Goal: Information Seeking & Learning: Learn about a topic

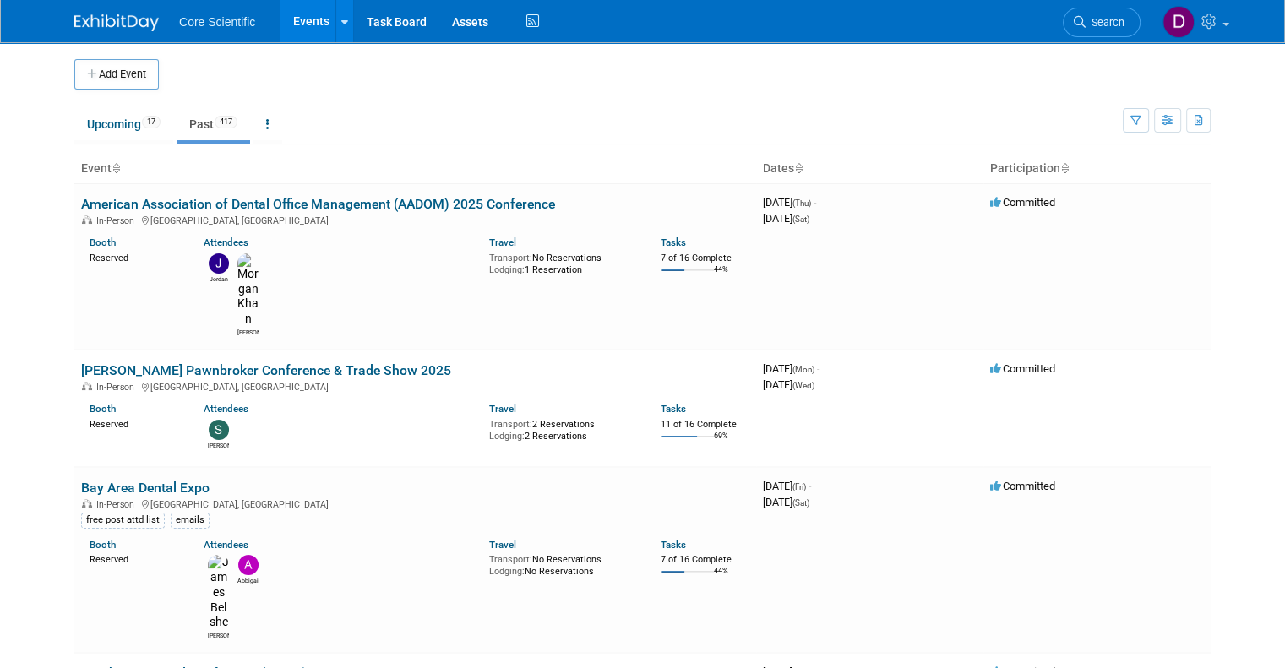
click at [803, 165] on icon at bounding box center [798, 169] width 8 height 11
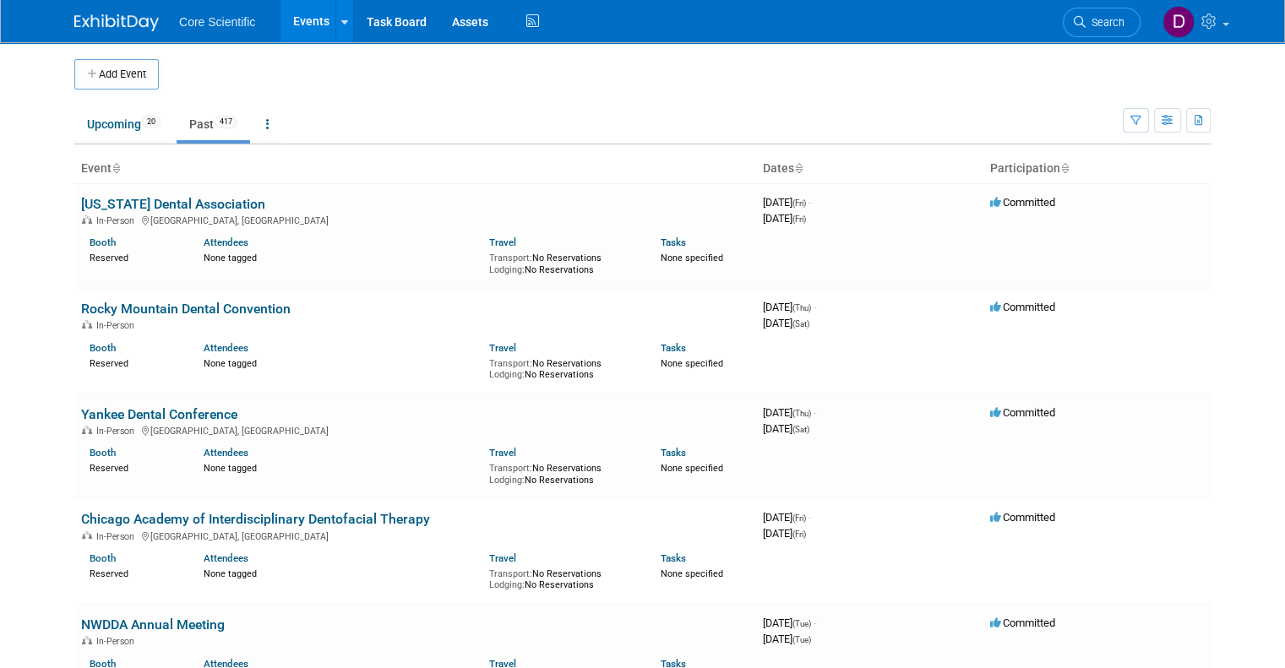
click at [803, 169] on icon at bounding box center [798, 169] width 8 height 11
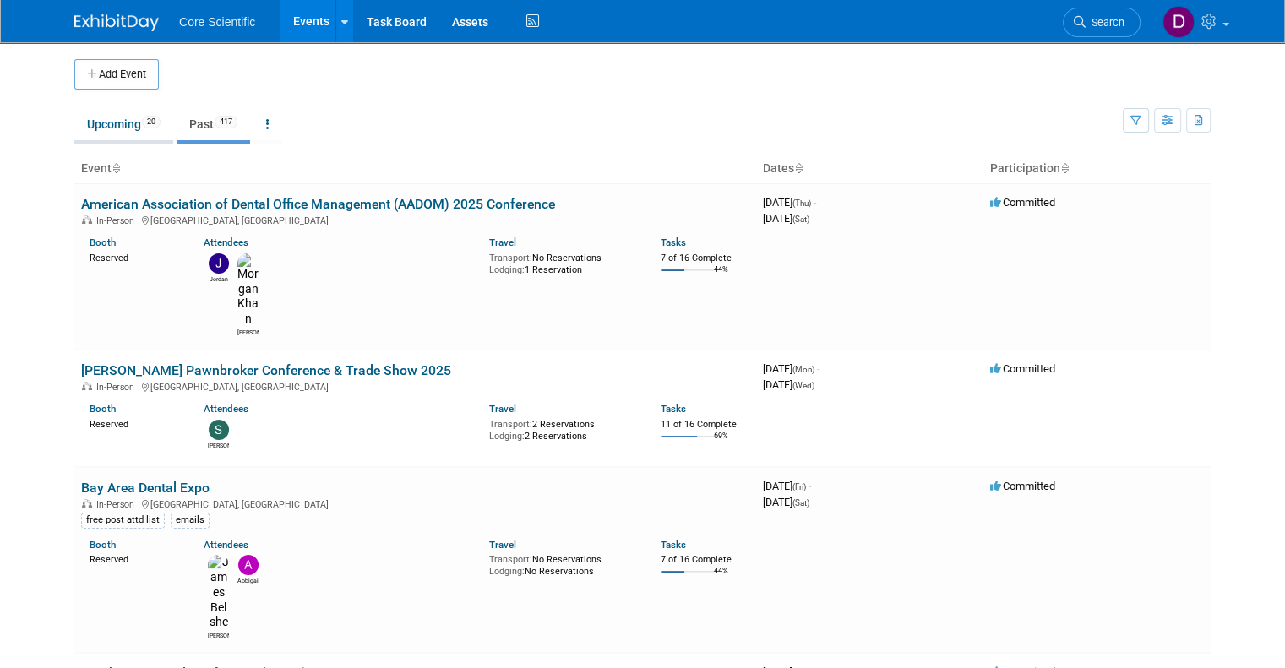
click at [123, 123] on link "Upcoming 20" at bounding box center [123, 124] width 99 height 32
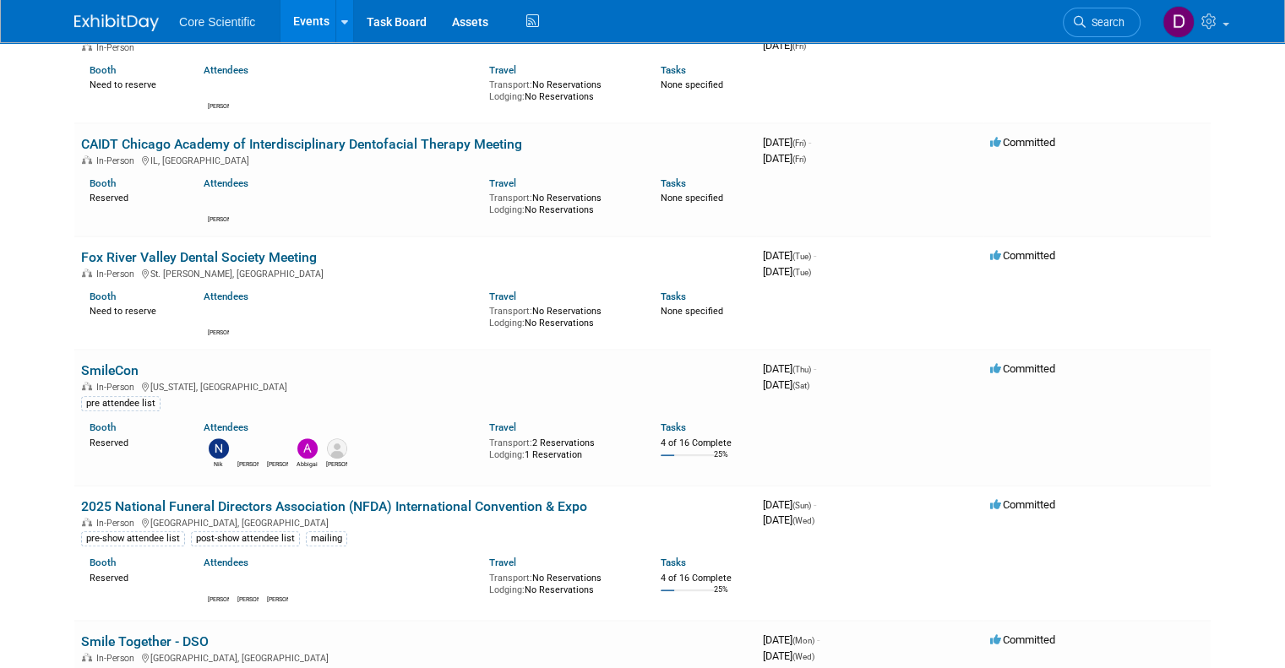
scroll to position [766, 0]
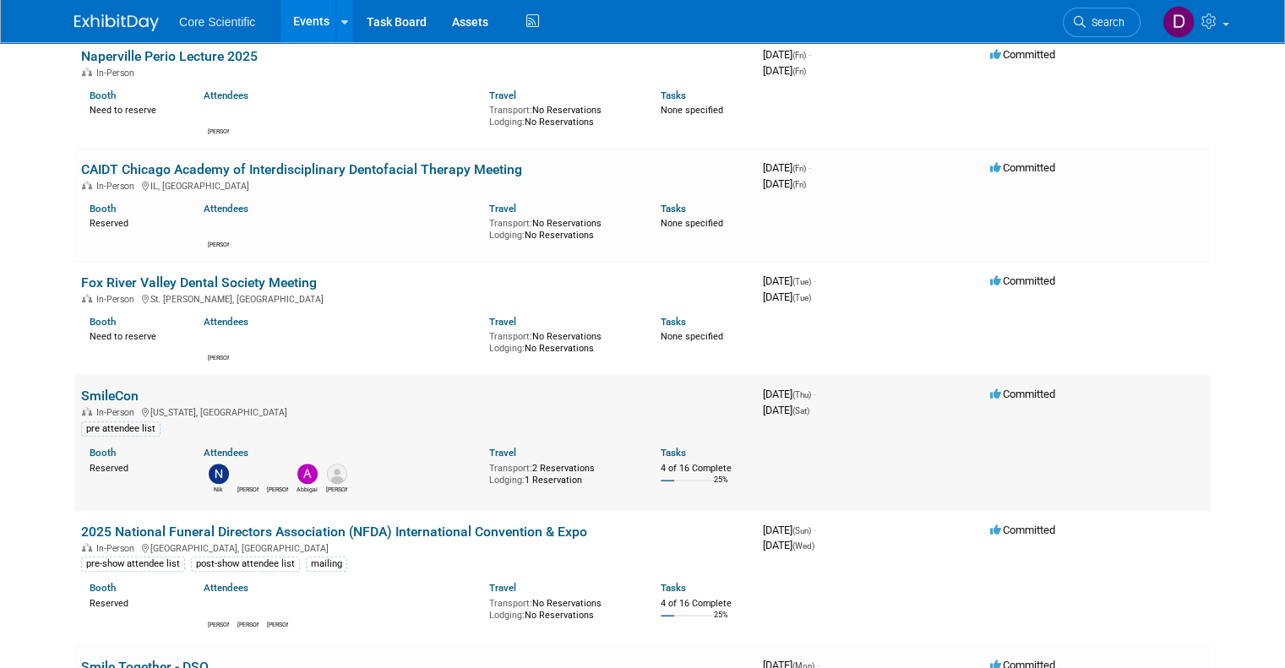
click at [98, 391] on link "SmileCon" at bounding box center [109, 396] width 57 height 16
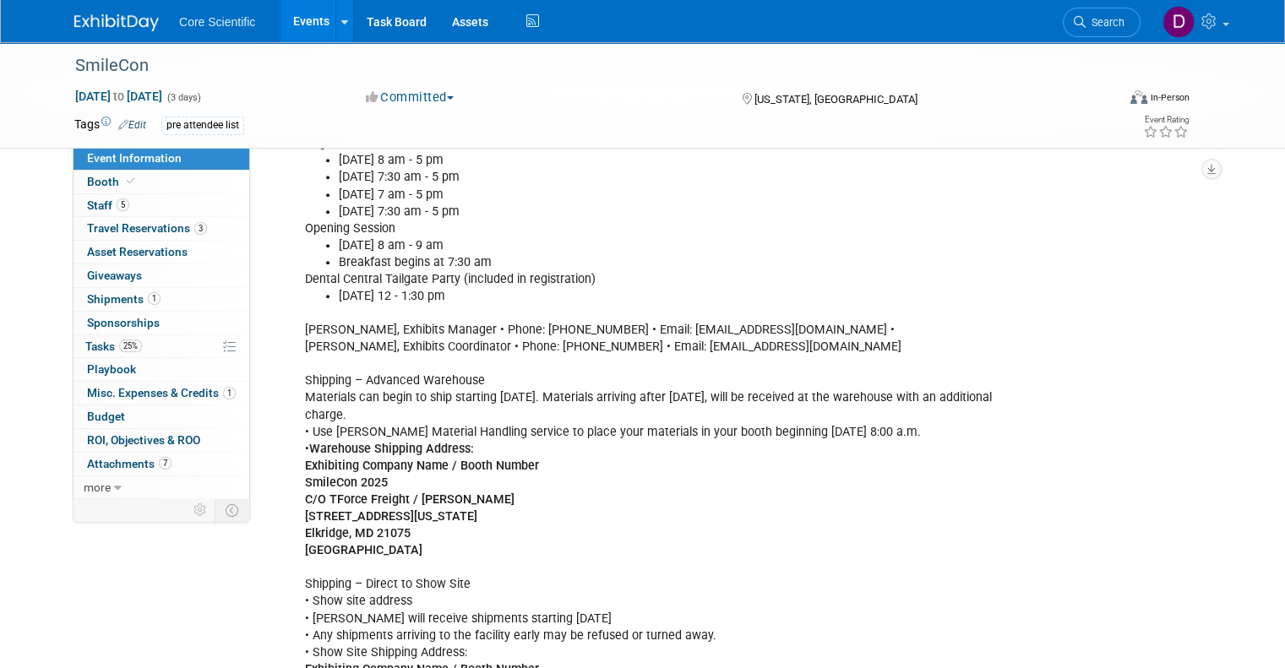
scroll to position [845, 0]
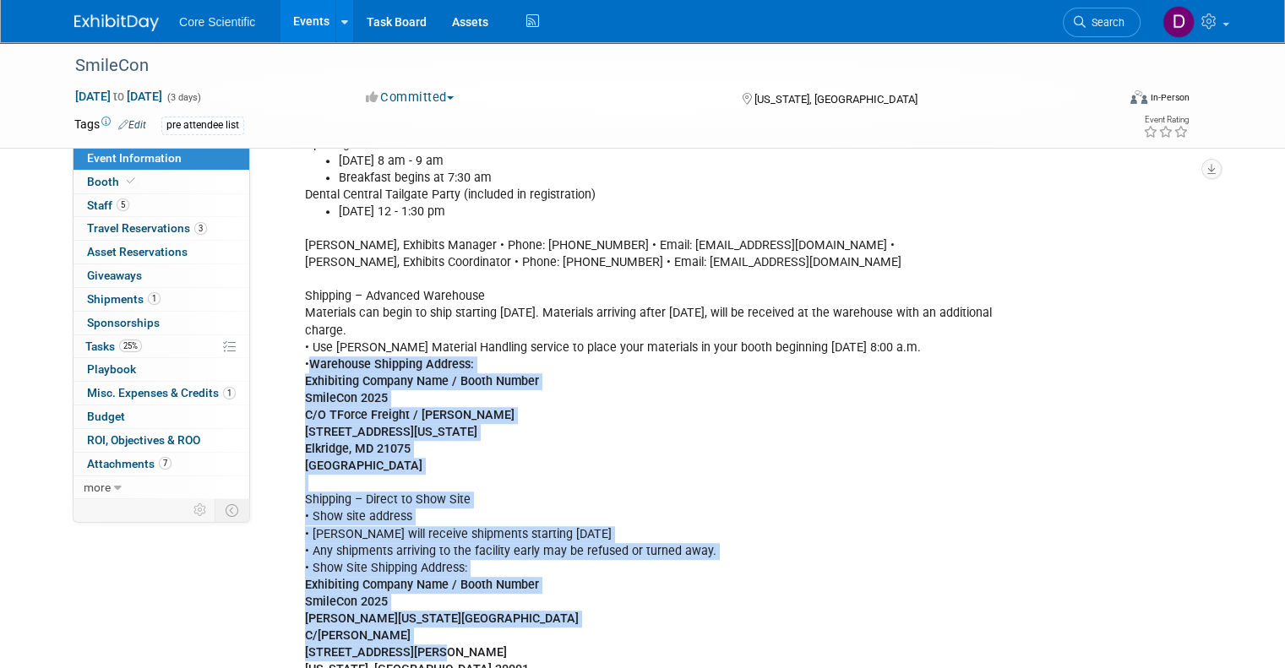
drag, startPoint x: 298, startPoint y: 334, endPoint x: 518, endPoint y: 626, distance: 365.7
click at [518, 626] on div "Registration is in [GEOGRAPHIC_DATA] AB [DATE] 8 am - 5 pm [DATE] 7:30 am - 5 p…" at bounding box center [661, 373] width 737 height 662
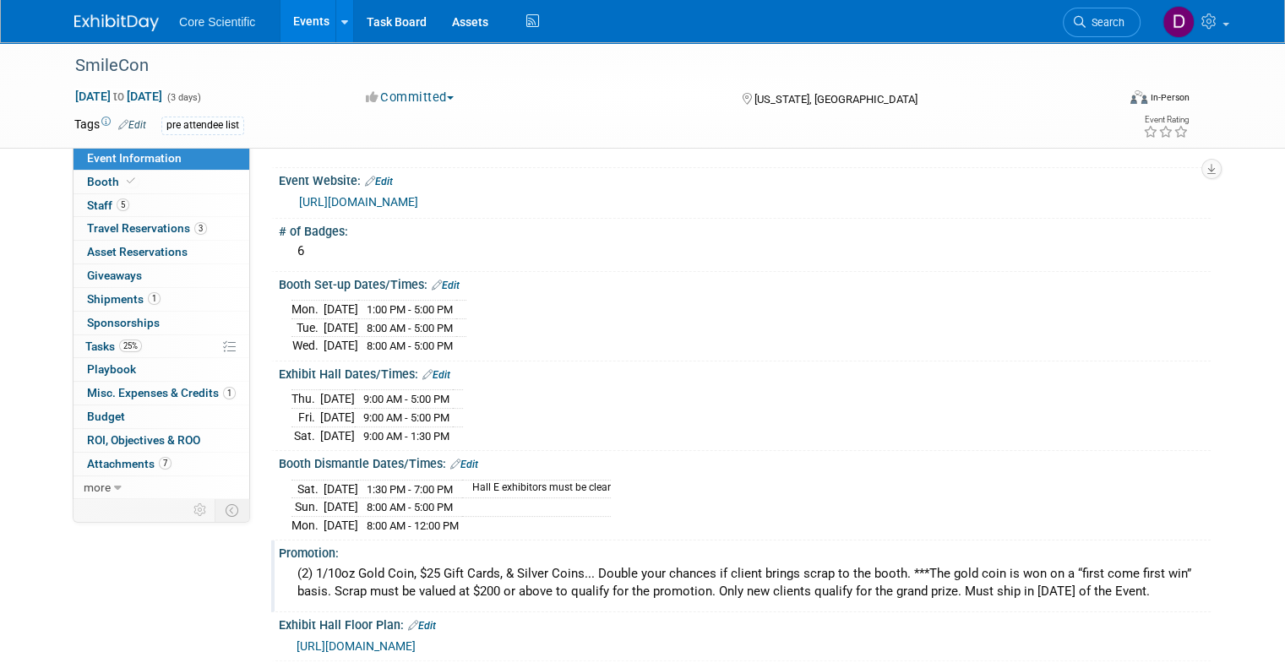
scroll to position [169, 0]
click at [101, 478] on link "more" at bounding box center [162, 488] width 176 height 23
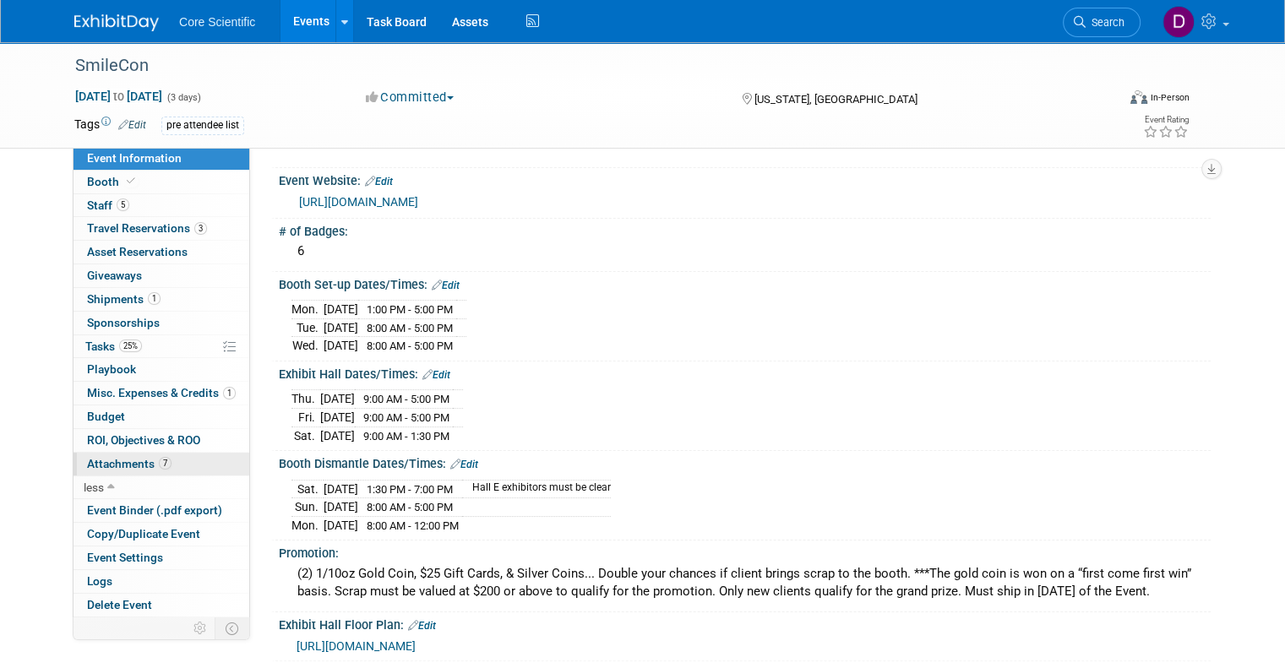
click at [114, 460] on span "Attachments 7" at bounding box center [129, 464] width 85 height 14
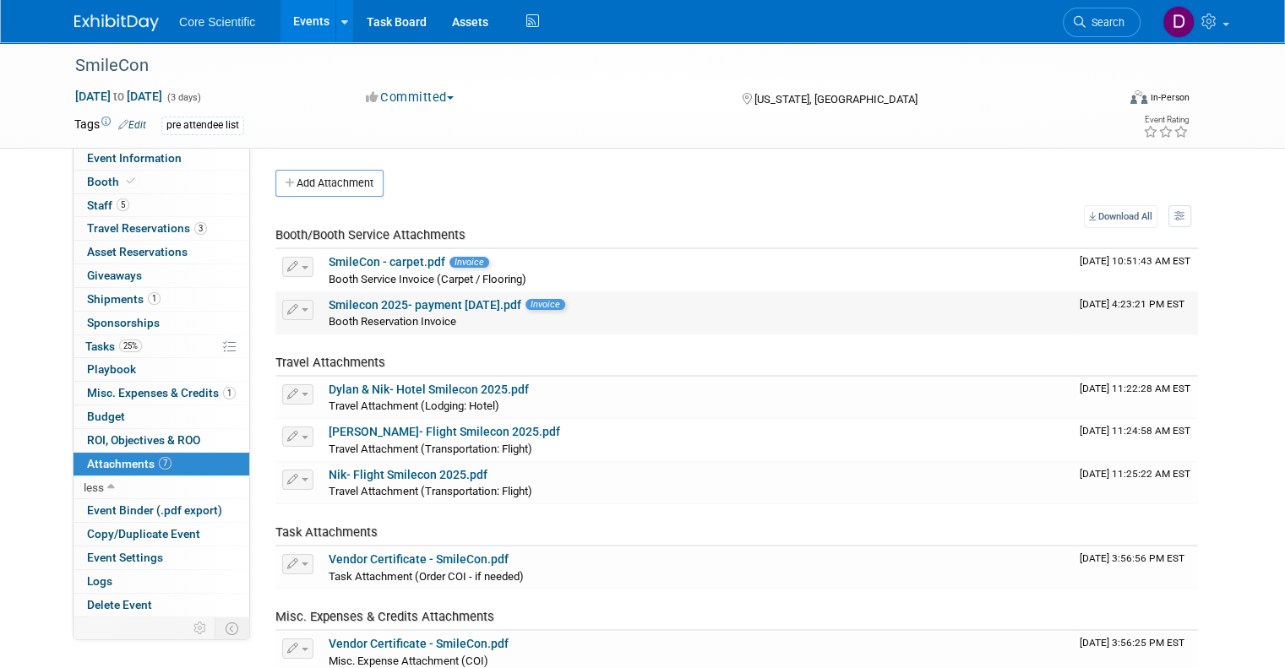
click at [423, 309] on link "Smilecon 2025- payment [DATE].pdf" at bounding box center [425, 305] width 193 height 14
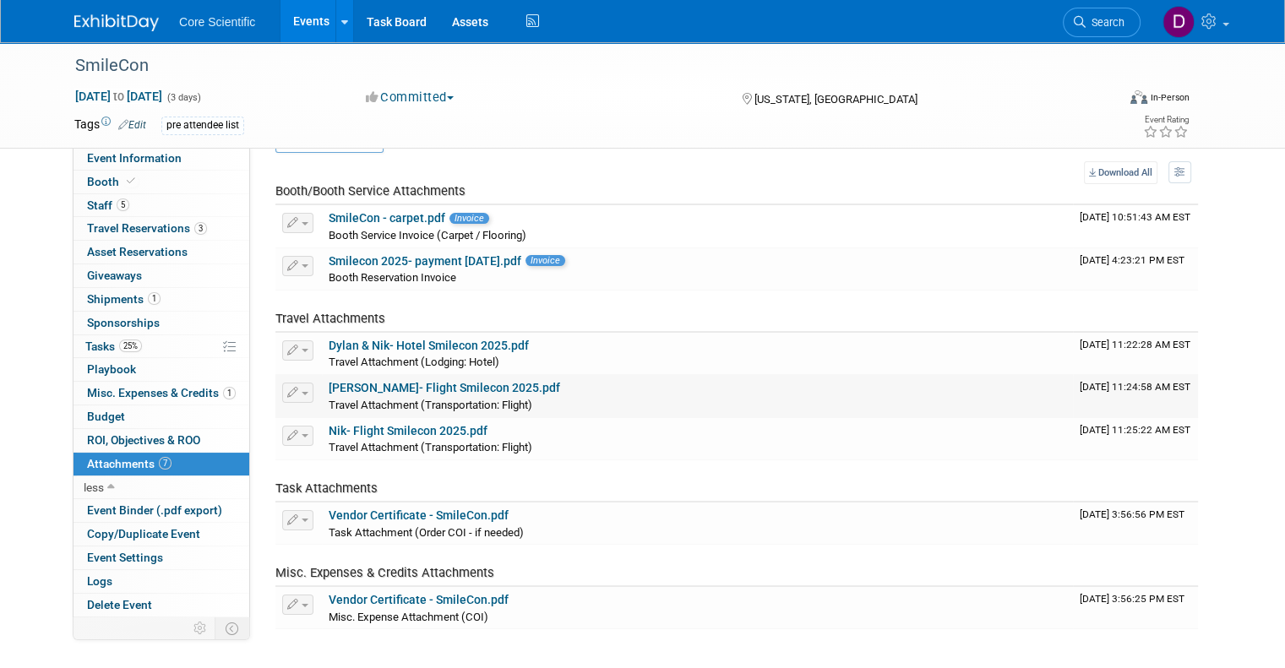
scroll to position [85, 0]
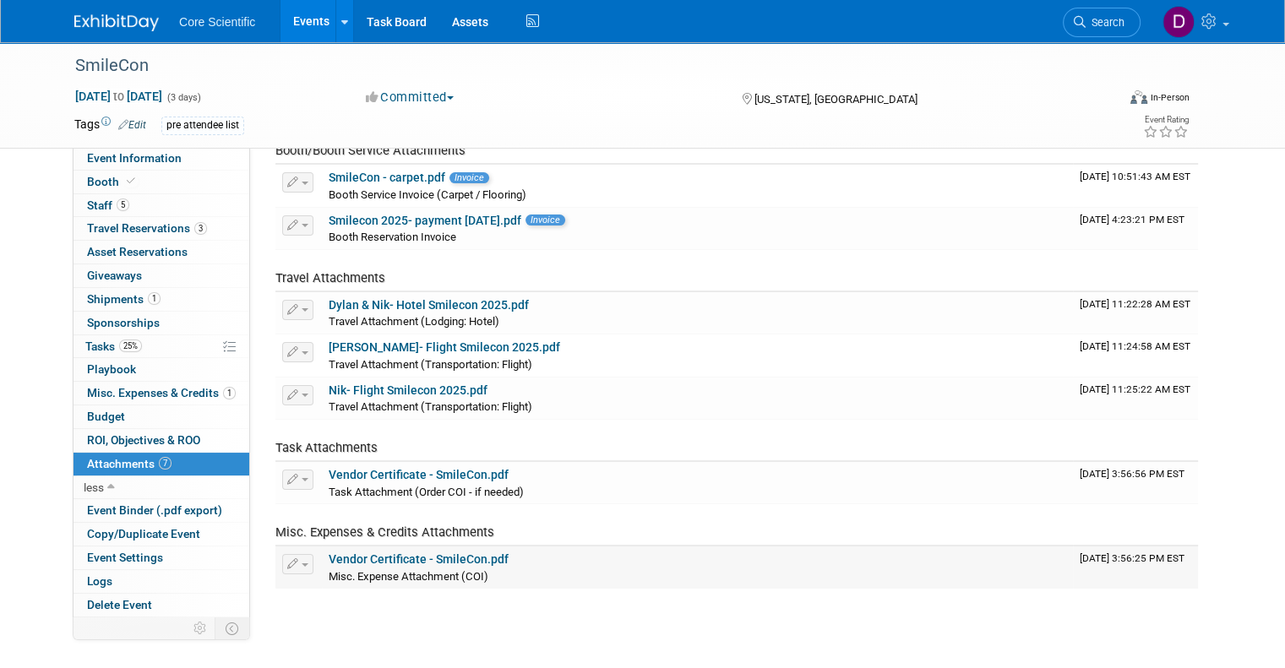
click at [399, 559] on link "Vendor Certificate - SmileCon.pdf" at bounding box center [419, 560] width 180 height 14
click at [368, 470] on link "Vendor Certificate - SmileCon.pdf" at bounding box center [419, 475] width 180 height 14
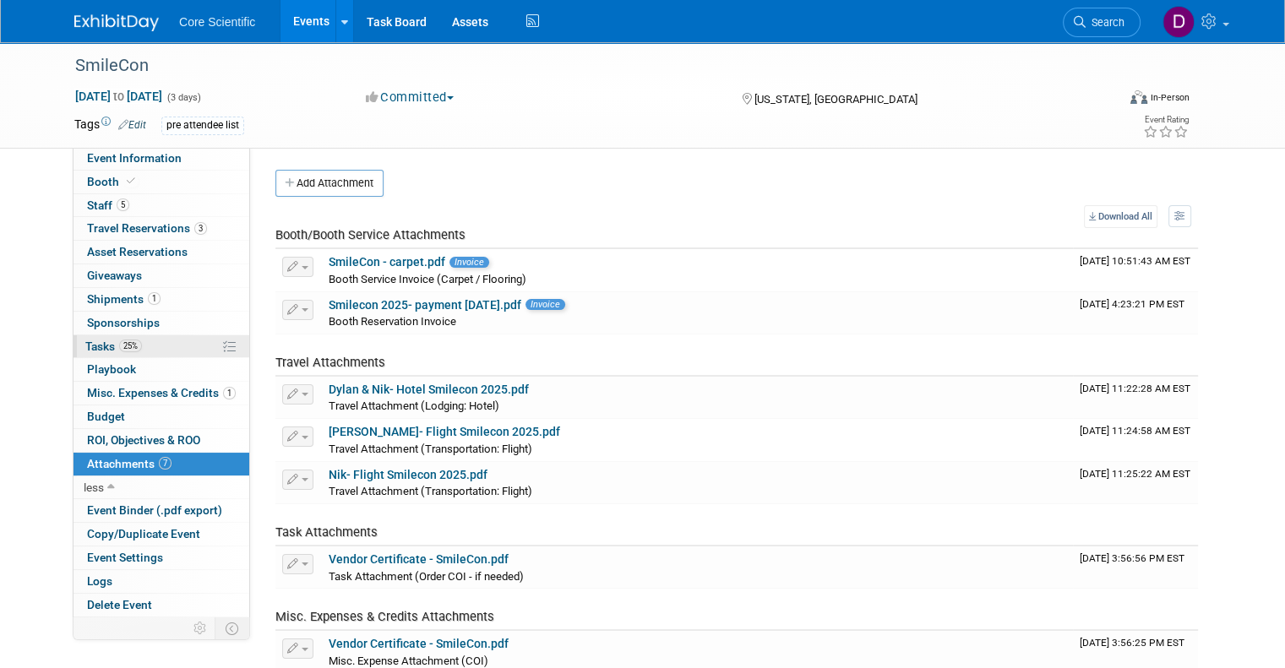
click at [90, 341] on span "Tasks 25%" at bounding box center [113, 347] width 57 height 14
